Goal: Task Accomplishment & Management: Use online tool/utility

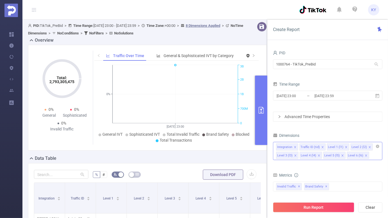
click at [341, 156] on icon "icon: close" at bounding box center [342, 156] width 3 height 3
click at [316, 155] on li "Level 4 (l4)" at bounding box center [311, 155] width 22 height 7
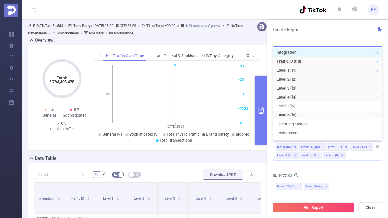
click at [316, 155] on li "Level 4 (l4)" at bounding box center [311, 155] width 22 height 7
click at [318, 155] on icon "icon: close" at bounding box center [318, 156] width 3 height 3
click at [292, 155] on li "Level 3 (l3)" at bounding box center [287, 155] width 22 height 7
click at [296, 155] on icon "icon: close" at bounding box center [295, 156] width 3 height 3
click at [345, 148] on icon "icon: close" at bounding box center [346, 147] width 3 height 3
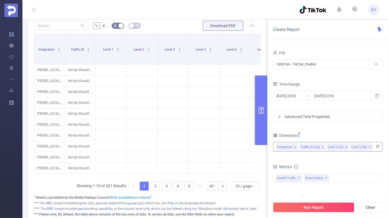
scroll to position [139, 0]
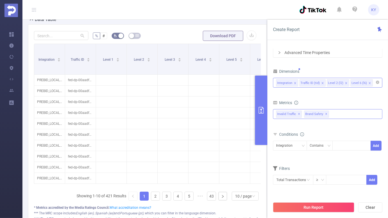
click at [298, 114] on span "✕" at bounding box center [299, 114] width 2 height 7
click at [322, 115] on div "Brand Safety ✕" at bounding box center [327, 114] width 109 height 10
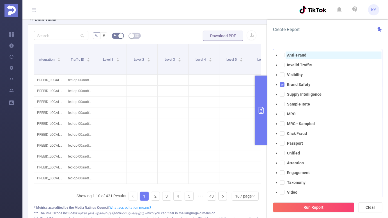
click at [294, 56] on strong "Anti-Fraud" at bounding box center [296, 55] width 19 height 4
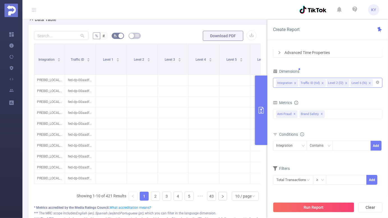
click at [321, 40] on div "Create Report" at bounding box center [327, 30] width 121 height 20
click at [287, 145] on div "Integration" at bounding box center [286, 145] width 20 height 9
click at [344, 141] on div at bounding box center [351, 145] width 32 height 9
type input "sample"
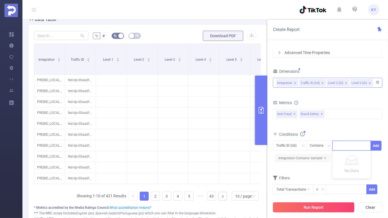
click at [307, 202] on div "Run Report Clear" at bounding box center [327, 207] width 121 height 21
click at [307, 203] on button "Run Report" at bounding box center [313, 208] width 81 height 10
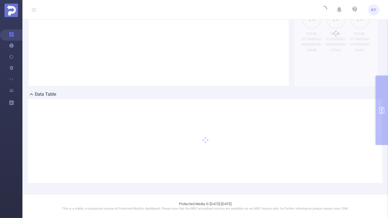
scroll to position [64, 0]
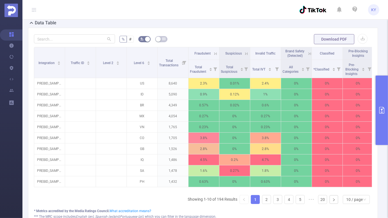
scroll to position [160, 0]
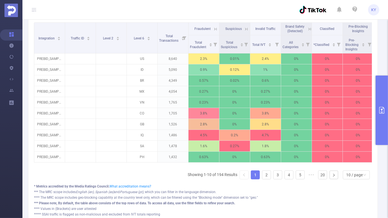
click at [386, 123] on button "primary" at bounding box center [382, 111] width 12 height 70
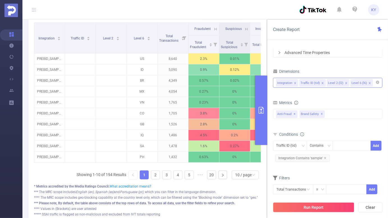
click at [345, 83] on icon "icon: close" at bounding box center [346, 83] width 3 height 3
click at [321, 83] on icon "icon: close" at bounding box center [322, 83] width 3 height 3
click at [345, 82] on div "Integration Level 6 (l6)" at bounding box center [327, 82] width 103 height 9
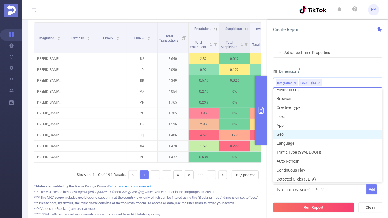
scroll to position [68, 0]
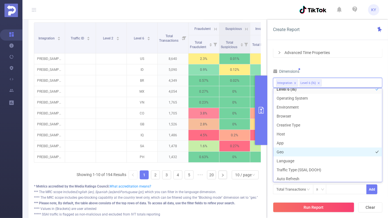
click at [314, 150] on li "Geo" at bounding box center [327, 152] width 109 height 9
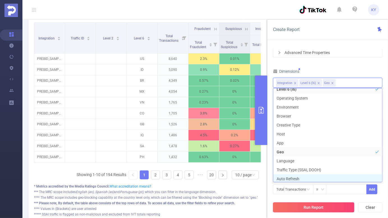
scroll to position [69, 0]
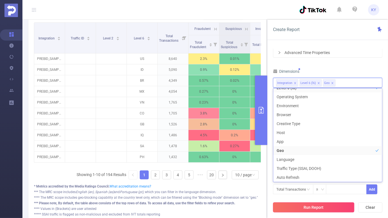
click at [316, 208] on button "Run Report" at bounding box center [313, 208] width 81 height 10
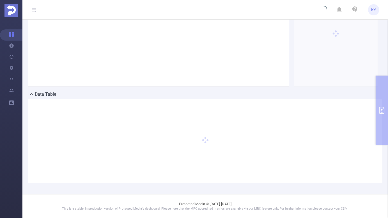
scroll to position [64, 0]
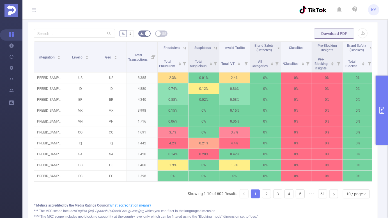
scroll to position [152, 0]
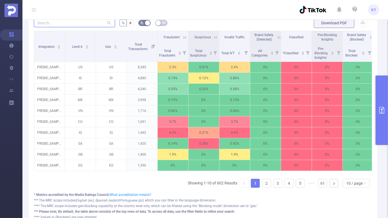
click at [83, 21] on input "text" at bounding box center [74, 22] width 81 height 9
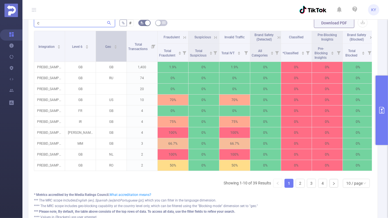
type input "cz"
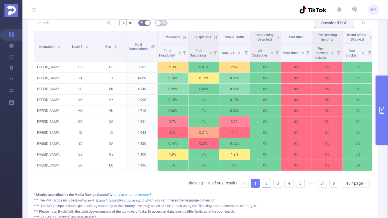
click at [263, 186] on link "2" at bounding box center [266, 183] width 8 height 8
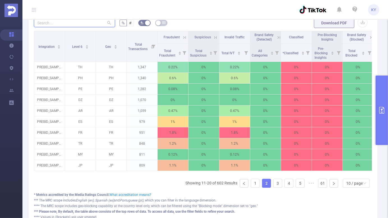
click at [80, 24] on input "text" at bounding box center [74, 22] width 81 height 9
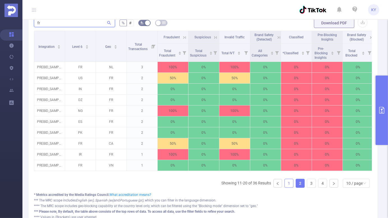
type input "fr"
click at [285, 186] on link "1" at bounding box center [289, 183] width 8 height 8
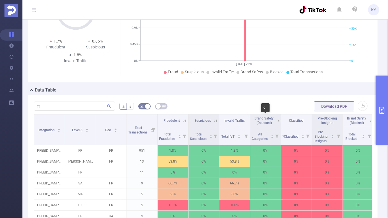
scroll to position [65, 0]
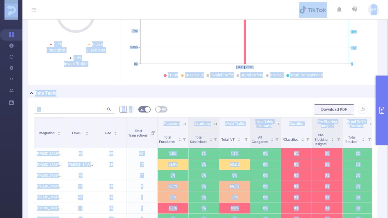
click at [198, 98] on div "fr % # Download PDF Integration Level 6 Geo Total Transactions Fraudulent Suspi…" at bounding box center [203, 208] width 350 height 221
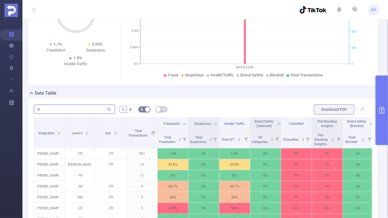
click at [91, 109] on input "fr" at bounding box center [74, 109] width 81 height 9
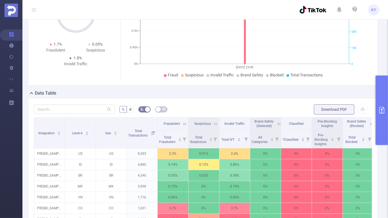
click at [380, 98] on button "primary" at bounding box center [382, 111] width 12 height 70
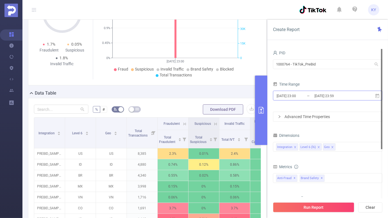
click at [325, 94] on input "2025-08-25 23:59" at bounding box center [336, 96] width 45 height 8
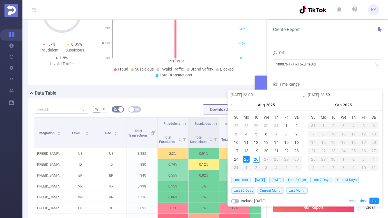
click at [239, 105] on link at bounding box center [238, 105] width 5 height 11
click at [247, 158] on div "30" at bounding box center [246, 159] width 7 height 7
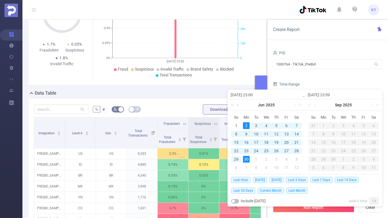
click at [239, 106] on link at bounding box center [238, 105] width 5 height 11
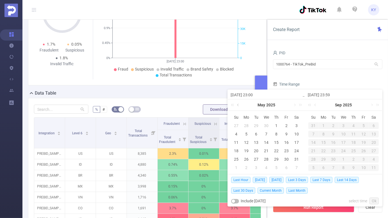
click at [239, 106] on link at bounding box center [238, 105] width 5 height 11
click at [239, 105] on link at bounding box center [238, 105] width 5 height 11
click at [294, 105] on link at bounding box center [294, 105] width 5 height 11
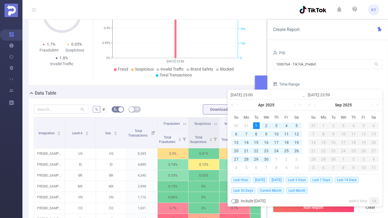
click at [257, 125] on div "1" at bounding box center [256, 126] width 7 height 7
type input "[DATE] 23:00"
type input "[DATE] 23:59"
type input "[DATE] 23:00"
type input "[DATE] 23:59"
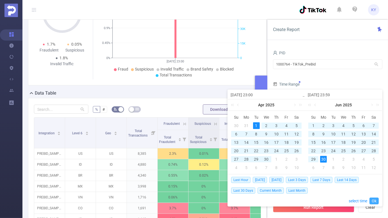
click at [376, 200] on link "Ok" at bounding box center [373, 201] width 9 height 7
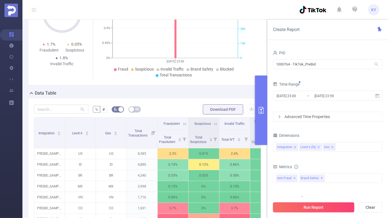
click at [336, 211] on button "Run Report" at bounding box center [313, 208] width 81 height 10
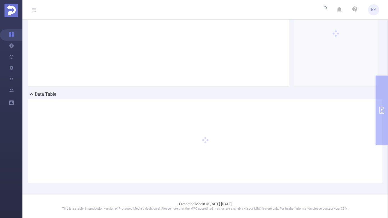
scroll to position [64, 0]
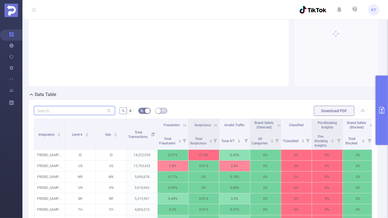
click at [87, 107] on input "text" at bounding box center [74, 110] width 81 height 9
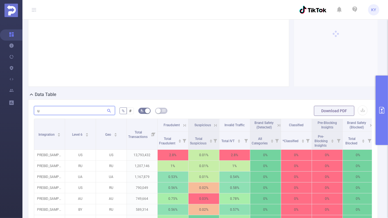
type input "uk"
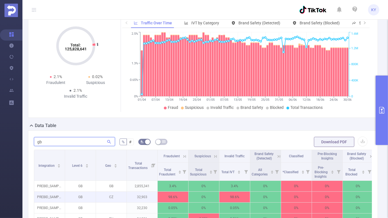
scroll to position [112, 0]
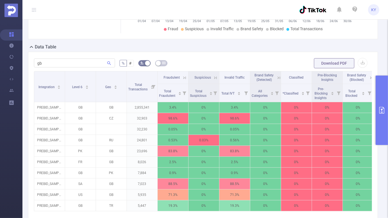
click at [199, 60] on form "gb % # Download PDF" at bounding box center [203, 63] width 338 height 11
click at [80, 62] on input "gb" at bounding box center [74, 63] width 81 height 9
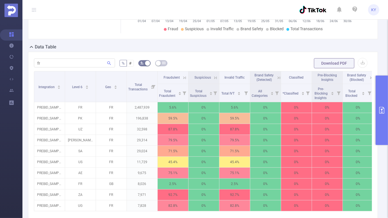
click at [190, 63] on form "fr % # Download PDF" at bounding box center [203, 63] width 338 height 11
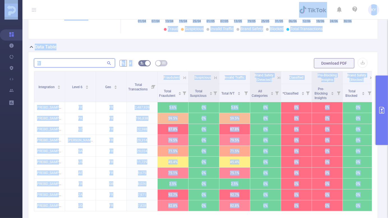
click at [70, 65] on input "fr" at bounding box center [74, 63] width 81 height 9
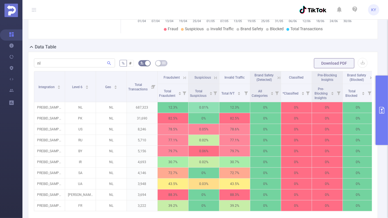
click at [200, 65] on form "nl % # Download PDF" at bounding box center [203, 63] width 338 height 11
click at [72, 63] on input "nl" at bounding box center [74, 63] width 81 height 9
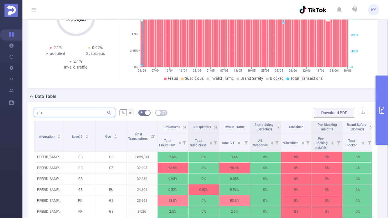
scroll to position [120, 0]
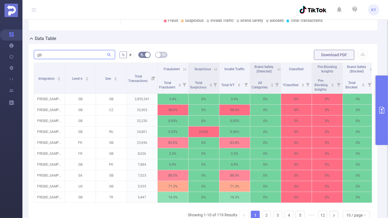
type input "gb"
click at [259, 56] on form "gb % # Download PDF" at bounding box center [203, 54] width 338 height 11
click at [184, 69] on icon at bounding box center [184, 69] width 5 height 5
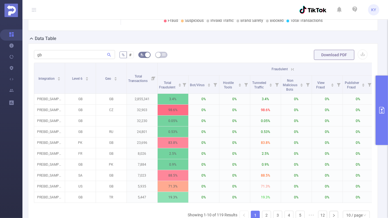
click at [381, 113] on icon "primary" at bounding box center [381, 110] width 7 height 7
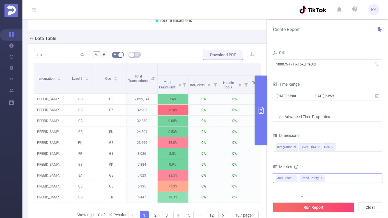
click at [321, 179] on span "✕" at bounding box center [322, 178] width 2 height 7
click at [320, 179] on div "Anti-Fraud Invalid Traffic Visibility Brand Safety Supply Intelligence Sample R…" at bounding box center [327, 179] width 109 height 10
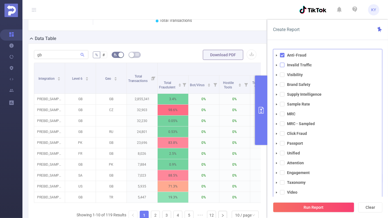
click at [284, 65] on span at bounding box center [282, 65] width 4 height 4
click at [313, 32] on div "Create Report" at bounding box center [327, 30] width 121 height 20
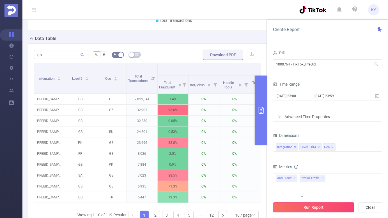
click at [293, 208] on button "Run Report" at bounding box center [313, 208] width 81 height 10
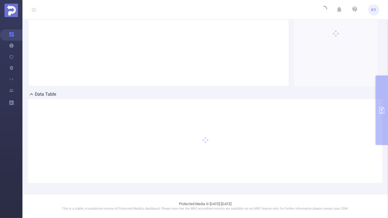
scroll to position [64, 0]
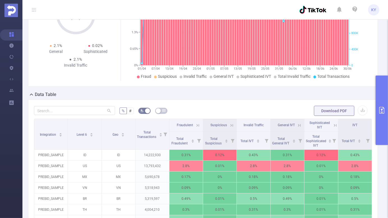
click at [178, 85] on div "Total: 125,828,641 Total: 125,828,641 2.1% Fraudulent 0.02% Suspicious 2.1% Inv…" at bounding box center [203, 34] width 350 height 106
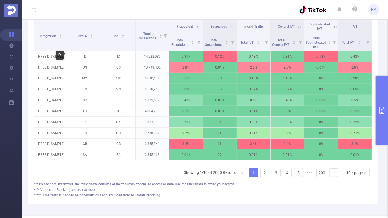
scroll to position [110, 0]
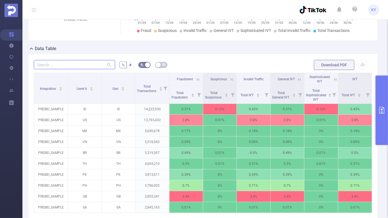
click at [74, 63] on input "text" at bounding box center [74, 64] width 81 height 9
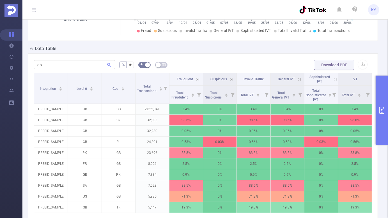
click at [217, 64] on form "gb % # Download PDF" at bounding box center [203, 64] width 338 height 11
click at [75, 70] on div "gb" at bounding box center [74, 64] width 81 height 11
click at [74, 65] on input "gb" at bounding box center [74, 64] width 81 height 9
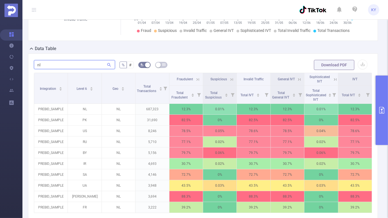
click at [71, 66] on input "nl" at bounding box center [74, 64] width 81 height 9
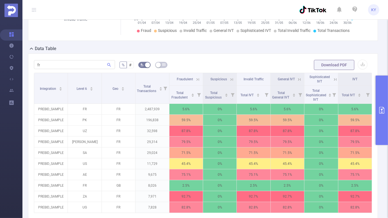
click at [209, 62] on form "fr % # Download PDF" at bounding box center [203, 64] width 338 height 11
click at [85, 65] on input "fr" at bounding box center [74, 64] width 81 height 9
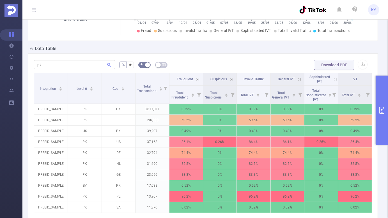
click at [220, 57] on div "pk % # Download PDF Integration Level 6 Geo Total Transactions Fraudulent Suspi…" at bounding box center [203, 156] width 350 height 204
click at [203, 50] on div "Data Table" at bounding box center [205, 49] width 354 height 8
click at [94, 65] on input "pk" at bounding box center [74, 64] width 81 height 9
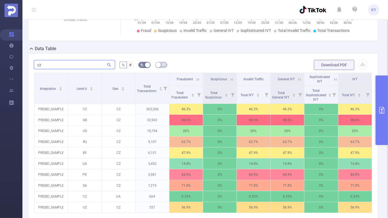
type input "cz"
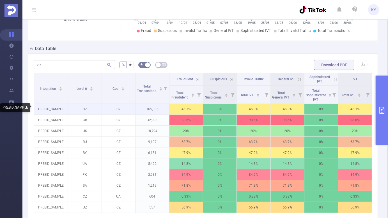
click at [50, 112] on p "PREBID_SAMPLE" at bounding box center [50, 109] width 33 height 11
click at [50, 108] on p "PREBID_SAMPLE" at bounding box center [50, 109] width 33 height 11
copy p "PREBID_SAMPLE"
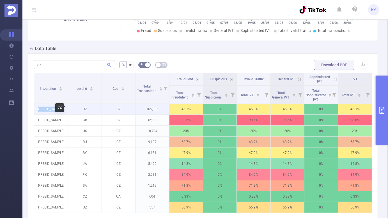
click at [50, 107] on p "PREBID_SAMPLE" at bounding box center [50, 109] width 33 height 11
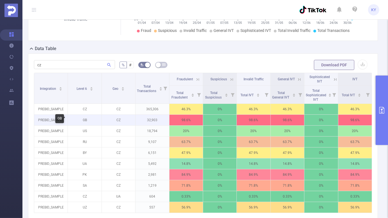
click at [79, 125] on p "GB" at bounding box center [84, 120] width 33 height 11
click at [197, 78] on icon at bounding box center [197, 79] width 5 height 5
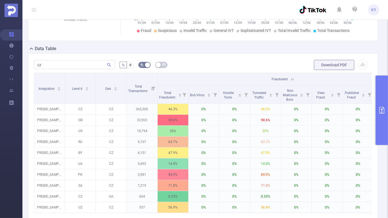
click at [291, 77] on icon at bounding box center [292, 79] width 5 height 5
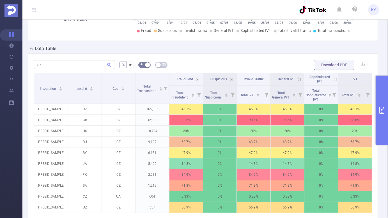
click at [224, 62] on form "cz % # Download PDF" at bounding box center [203, 64] width 338 height 11
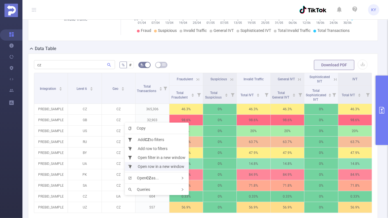
click at [149, 164] on li "Open row in a new window" at bounding box center [157, 166] width 64 height 9
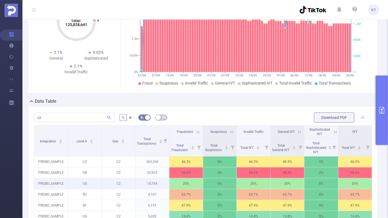
scroll to position [57, 0]
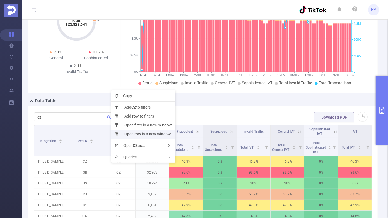
click at [141, 134] on li "Open row in a new window" at bounding box center [143, 134] width 64 height 9
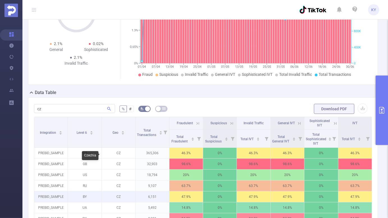
scroll to position [0, 0]
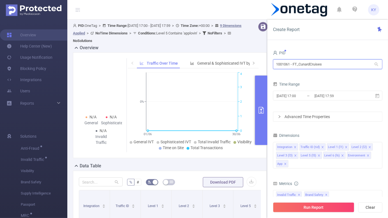
click at [310, 68] on input "1001061 - FT_CunardCruises" at bounding box center [327, 64] width 109 height 10
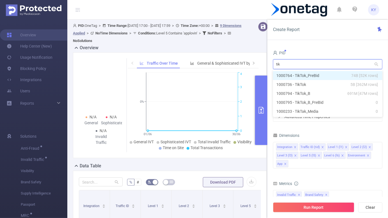
type input "tikt"
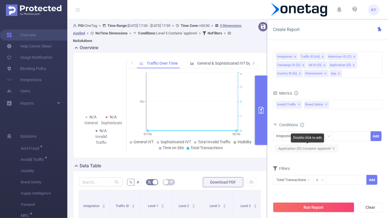
click at [330, 149] on span "Application (l5) Contains 'applovin'" at bounding box center [306, 148] width 63 height 7
click at [339, 74] on icon "icon: close" at bounding box center [338, 73] width 3 height 3
click at [325, 73] on icon "icon: close" at bounding box center [325, 73] width 3 height 3
click at [323, 66] on icon "icon: close" at bounding box center [324, 65] width 3 height 3
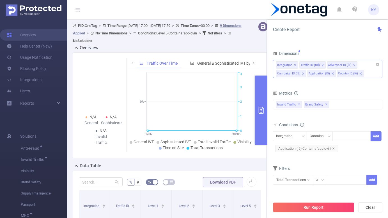
click at [303, 74] on icon "icon: close" at bounding box center [303, 73] width 3 height 3
click at [321, 65] on icon "icon: close" at bounding box center [322, 65] width 3 height 3
click at [325, 65] on icon "icon: close" at bounding box center [326, 65] width 3 height 3
click at [323, 73] on icon "icon: close" at bounding box center [324, 73] width 3 height 3
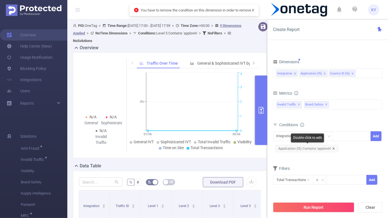
click at [332, 149] on icon "icon: close" at bounding box center [333, 149] width 3 height 3
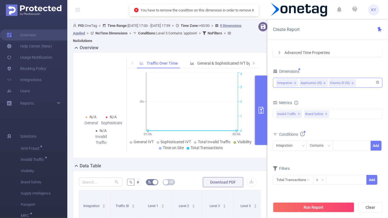
click at [324, 82] on icon "icon: close" at bounding box center [324, 83] width 3 height 3
click at [290, 143] on div "Integration" at bounding box center [286, 145] width 20 height 9
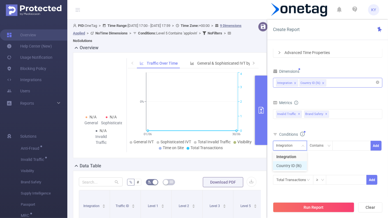
click at [290, 168] on li "Country ID (l6)" at bounding box center [290, 166] width 34 height 9
click at [341, 147] on div at bounding box center [351, 145] width 32 height 9
type input "["
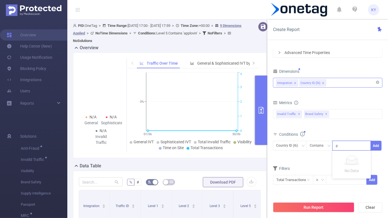
type input "pk"
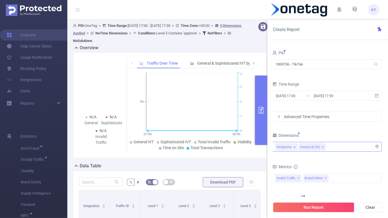
click at [343, 127] on div "PID 1000736 - TikTok 1000736 - TikTok Time Range 2025-06-01 17:00 _ 2025-06-30 …" at bounding box center [326, 157] width 109 height 217
click at [310, 207] on button "Run Report" at bounding box center [313, 208] width 81 height 10
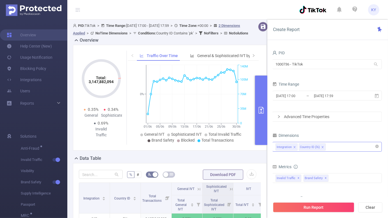
scroll to position [133, 0]
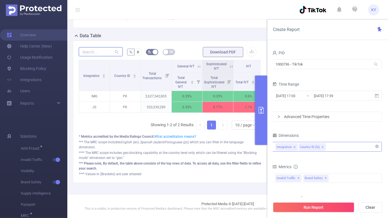
click at [101, 53] on input "text" at bounding box center [101, 51] width 44 height 9
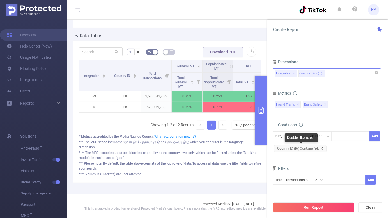
click at [322, 148] on icon "icon: close" at bounding box center [321, 149] width 3 height 3
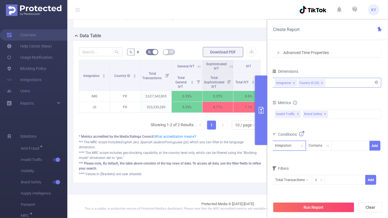
click at [294, 146] on div "Integration" at bounding box center [285, 145] width 20 height 9
click at [333, 113] on div "Invalid Traffic ✕ Brand Safety ✕" at bounding box center [326, 114] width 109 height 10
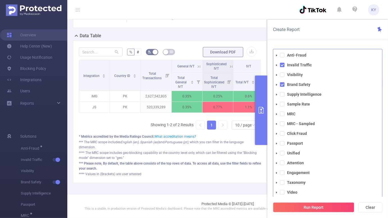
click at [302, 30] on div "Create Report" at bounding box center [327, 30] width 121 height 20
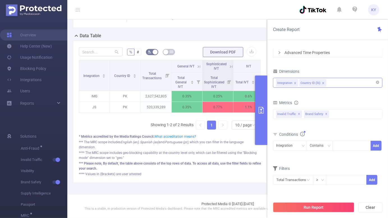
click at [335, 83] on div "Integration Country ID (l6)" at bounding box center [327, 82] width 103 height 9
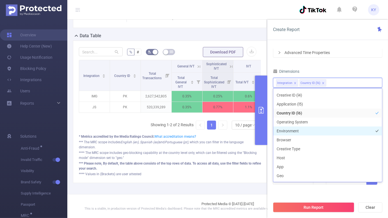
scroll to position [44, 0]
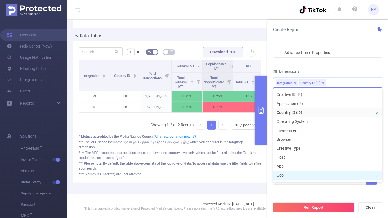
click at [289, 174] on li "Geo" at bounding box center [327, 175] width 109 height 9
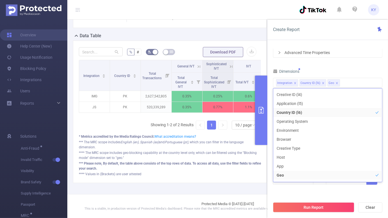
click at [330, 34] on div "Create Report" at bounding box center [327, 30] width 121 height 20
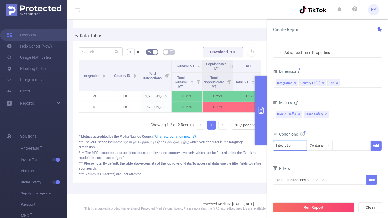
click at [289, 147] on div "Integration" at bounding box center [286, 145] width 20 height 9
click at [293, 166] on li "Country ID (l6)" at bounding box center [290, 166] width 34 height 9
click at [341, 144] on div at bounding box center [351, 145] width 32 height 9
type input "gb"
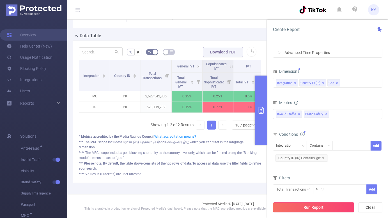
click at [314, 207] on button "Run Report" at bounding box center [313, 208] width 81 height 10
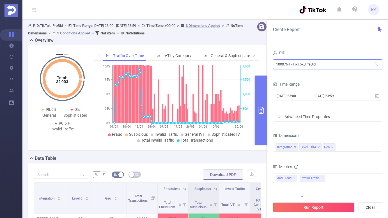
click at [335, 65] on input "1000764 - TikTok_PreBid" at bounding box center [327, 64] width 109 height 10
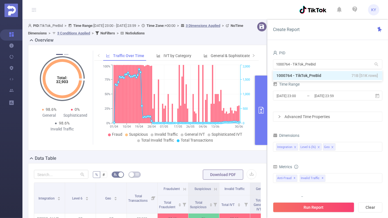
click at [335, 59] on div "1000764 - TikTok_PreBid 1000764 - TikTok_PreBid" at bounding box center [327, 64] width 109 height 13
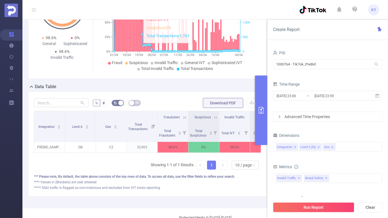
scroll to position [85, 0]
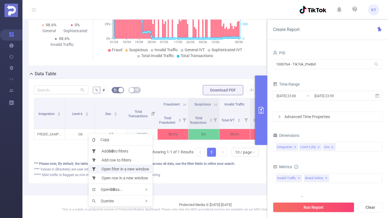
click at [118, 169] on li "Open filter in a new window" at bounding box center [121, 169] width 64 height 9
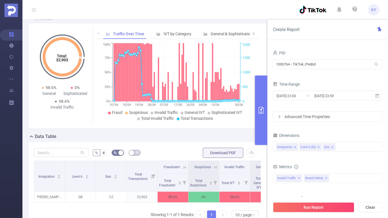
scroll to position [10, 0]
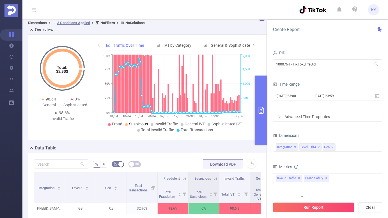
click at [142, 123] on span "Suspicious" at bounding box center [138, 124] width 19 height 4
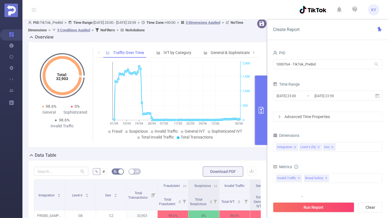
scroll to position [6, 0]
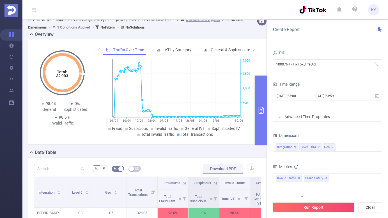
click at [90, 26] on u "3 Conditions Applied" at bounding box center [73, 27] width 33 height 4
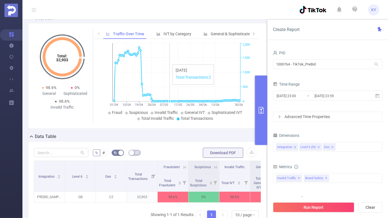
scroll to position [92, 0]
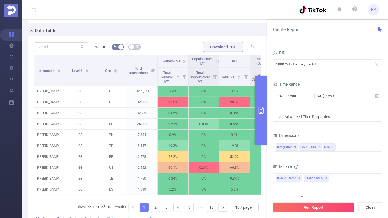
scroll to position [138, 0]
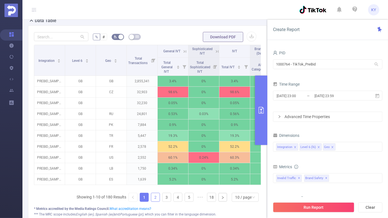
click at [156, 197] on link "2" at bounding box center [155, 198] width 8 height 8
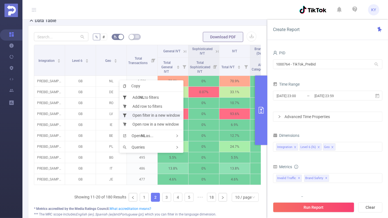
click at [143, 117] on li "Open filter in a new window" at bounding box center [151, 115] width 64 height 9
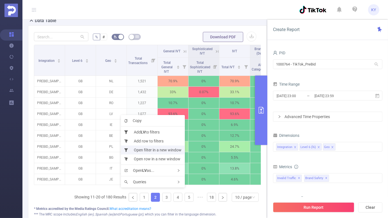
click at [146, 150] on li "Open filter in a new window" at bounding box center [153, 150] width 64 height 9
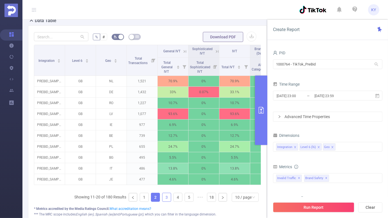
click at [164, 197] on link "3" at bounding box center [166, 198] width 8 height 8
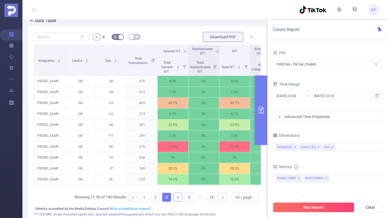
click at [178, 197] on link "4" at bounding box center [178, 198] width 8 height 8
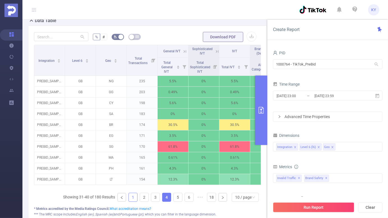
click at [133, 198] on link "1" at bounding box center [133, 198] width 8 height 8
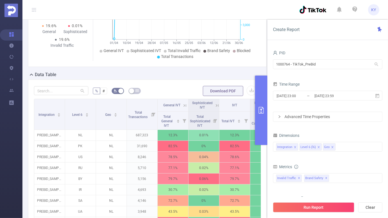
scroll to position [83, 0]
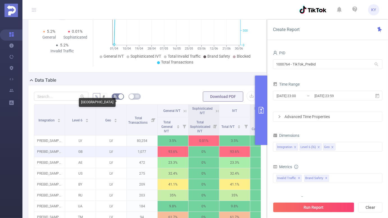
scroll to position [29, 0]
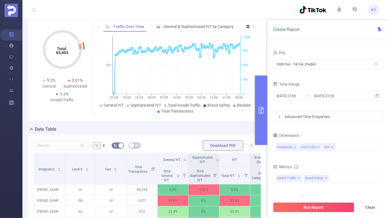
click at [185, 160] on icon at bounding box center [184, 160] width 5 height 5
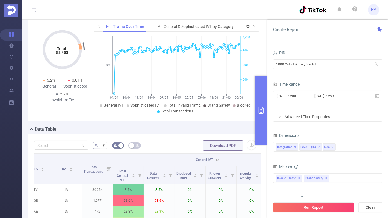
scroll to position [0, 61]
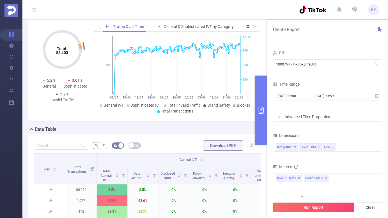
click at [201, 160] on icon at bounding box center [201, 160] width 5 height 5
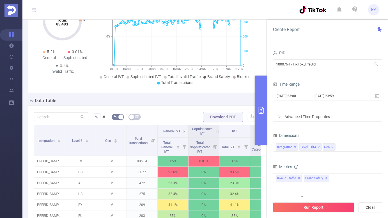
scroll to position [51, 0]
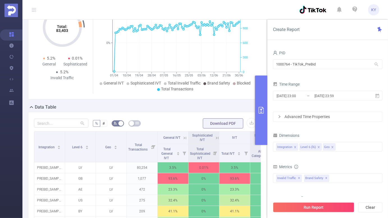
click at [175, 120] on form "% # Download PDF" at bounding box center [147, 123] width 227 height 11
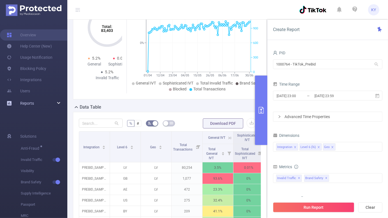
scroll to position [59, 0]
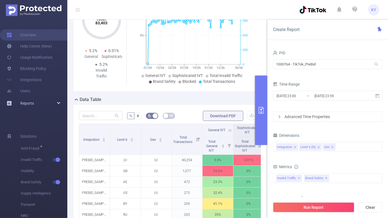
click at [61, 105] on div "Reports" at bounding box center [33, 103] width 67 height 11
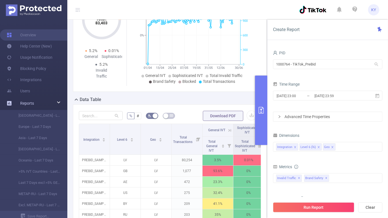
click at [61, 105] on div "Reports" at bounding box center [33, 103] width 67 height 11
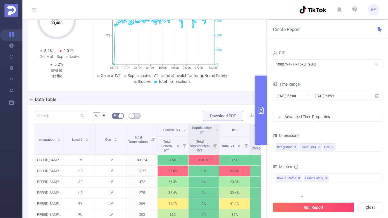
scroll to position [51, 0]
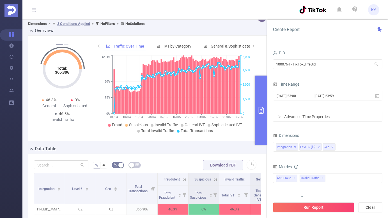
scroll to position [9, 0]
